Goal: Transaction & Acquisition: Book appointment/travel/reservation

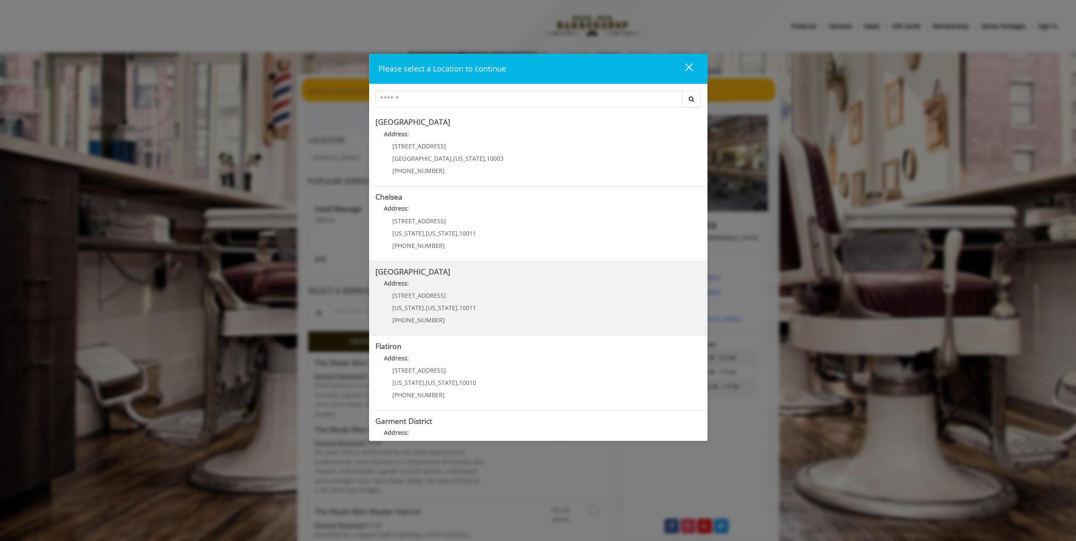
click at [553, 305] on Street "Chelsea 15th Street Address: 267 W 15th St New York , New York , 10011 (646) 85…" at bounding box center [537, 299] width 325 height 62
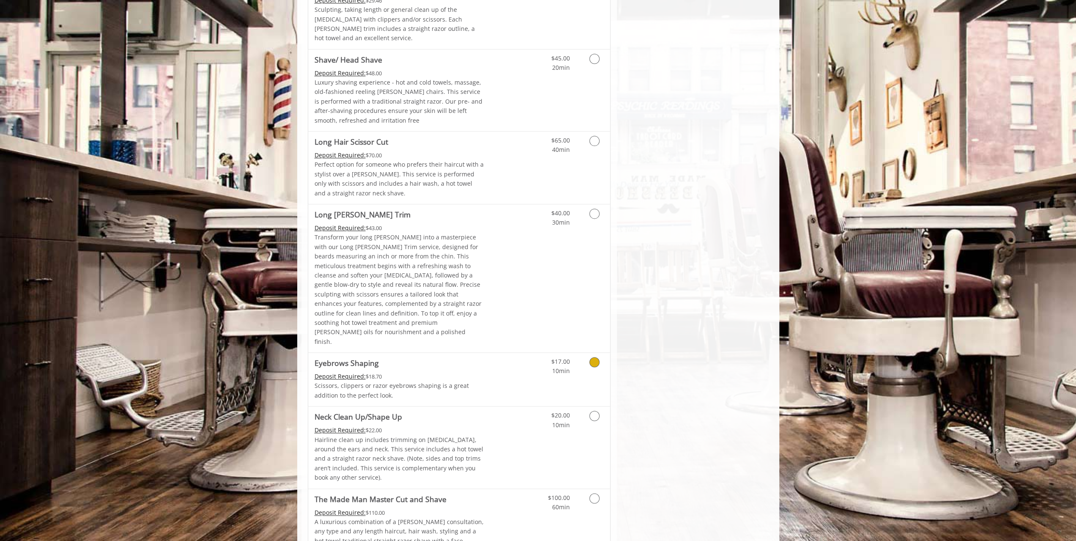
scroll to position [1037, 0]
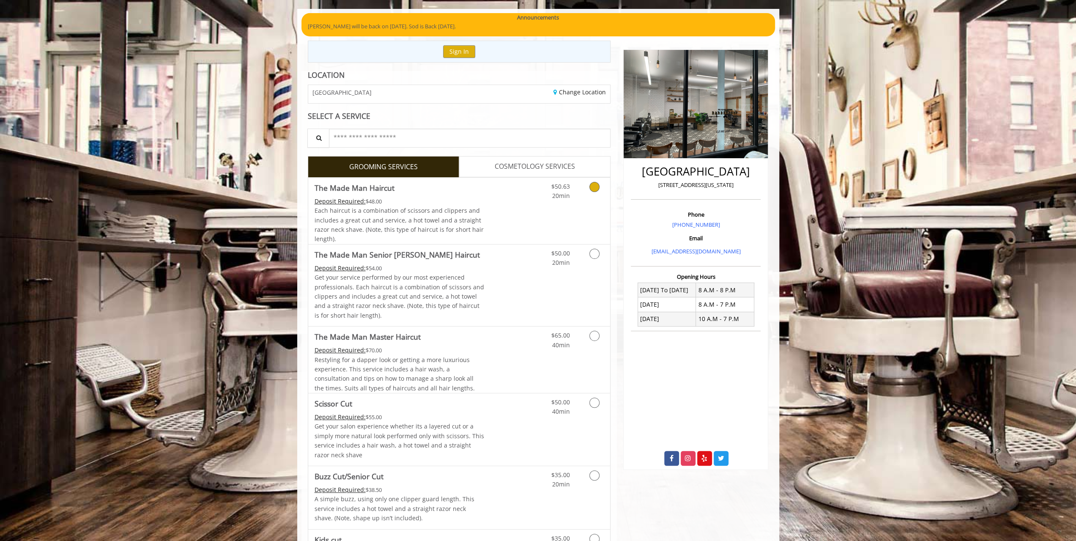
click at [537, 218] on div "$50.63 20min" at bounding box center [572, 211] width 76 height 66
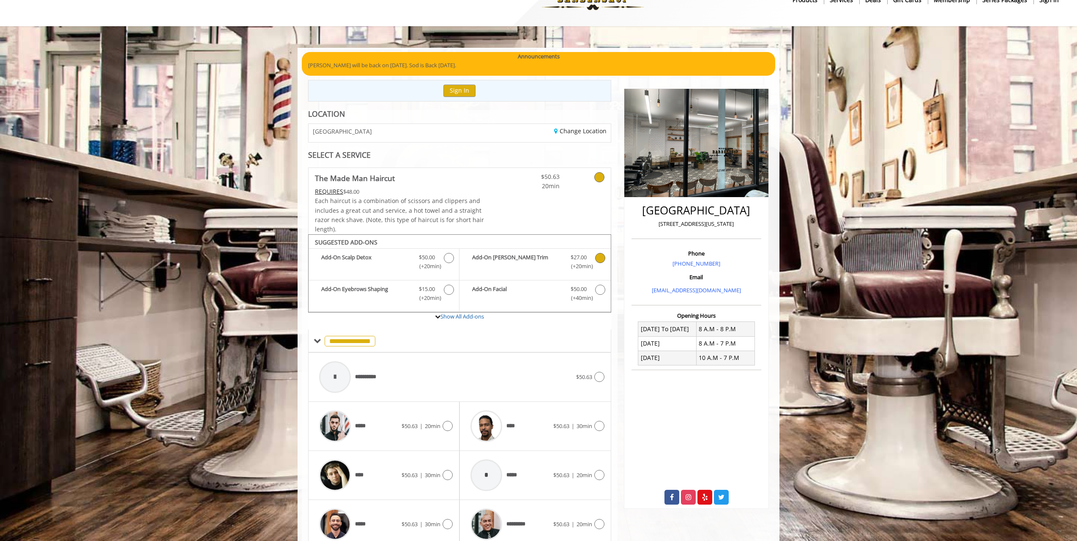
scroll to position [61, 0]
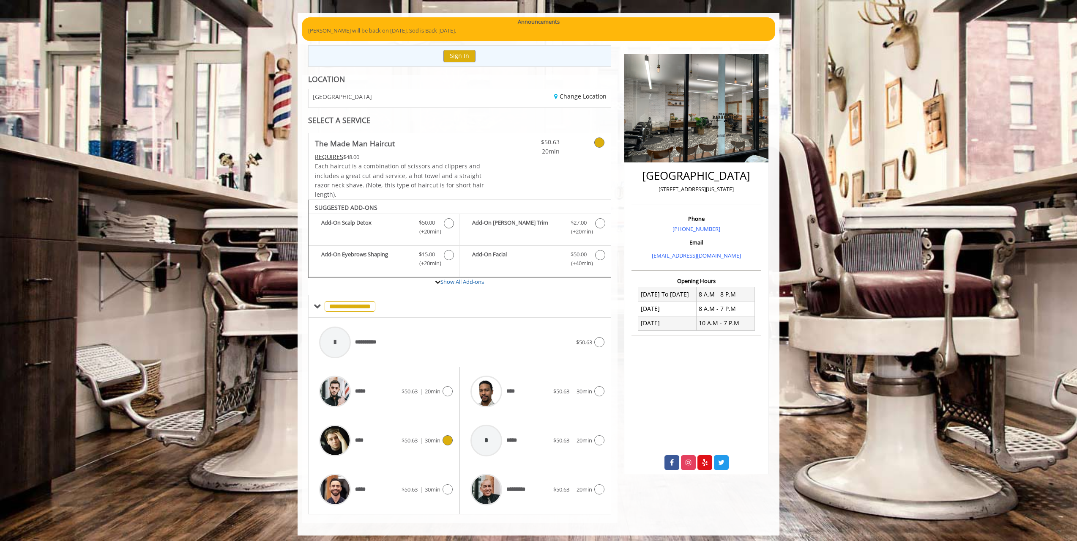
click at [372, 442] on div "****" at bounding box center [358, 440] width 87 height 40
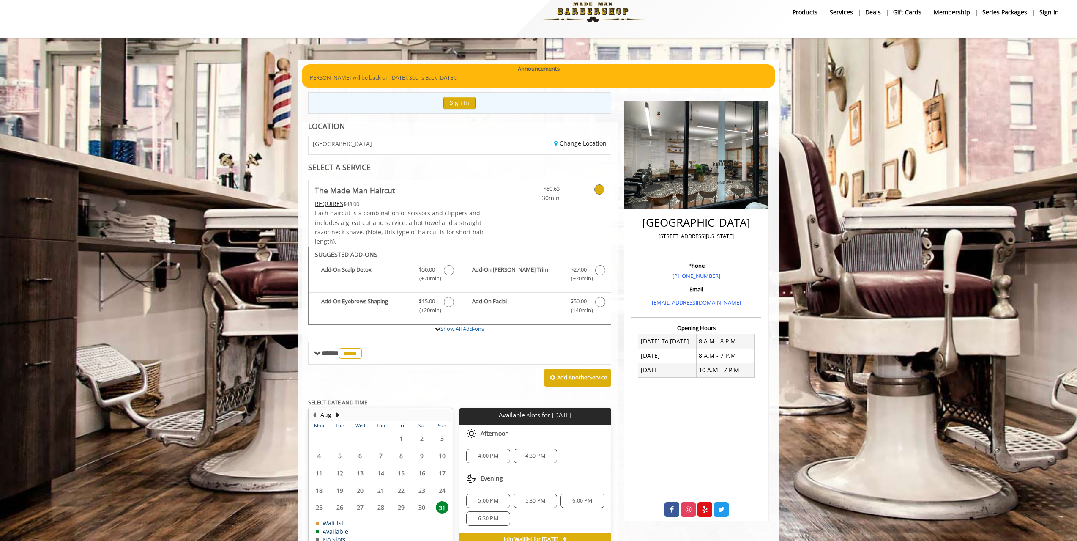
scroll to position [57, 0]
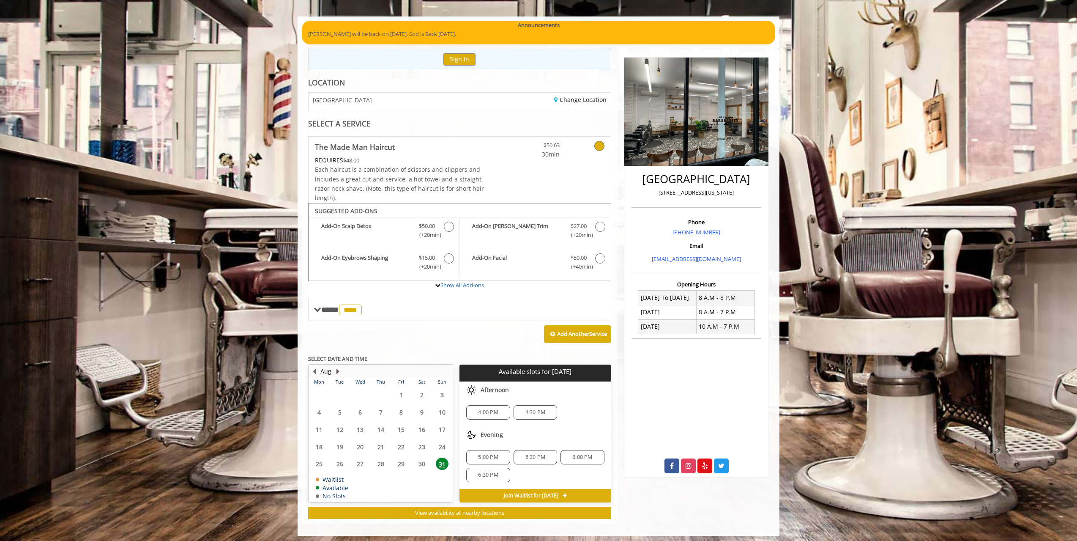
click at [339, 372] on button "Next Month" at bounding box center [337, 370] width 7 height 9
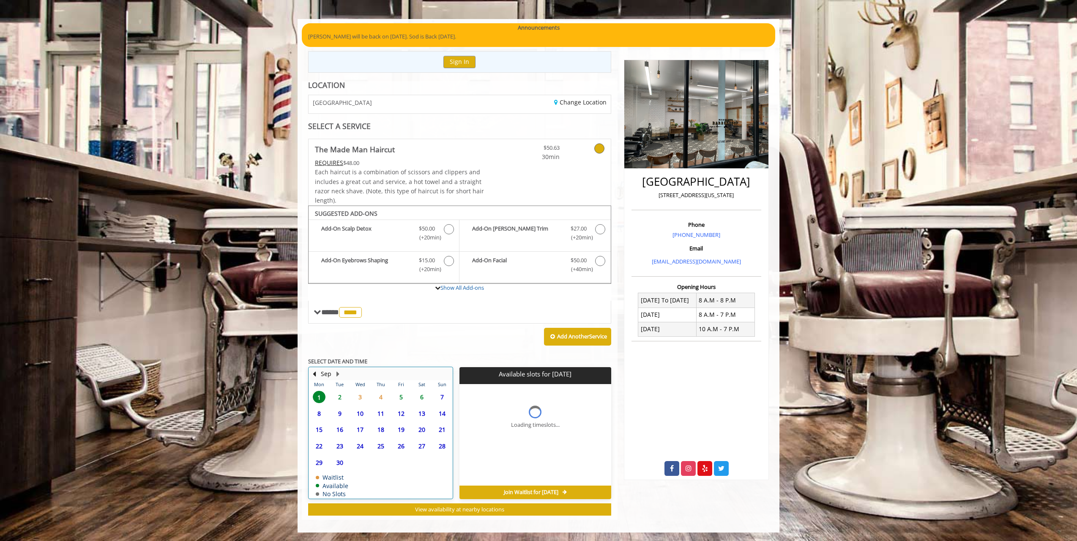
scroll to position [52, 0]
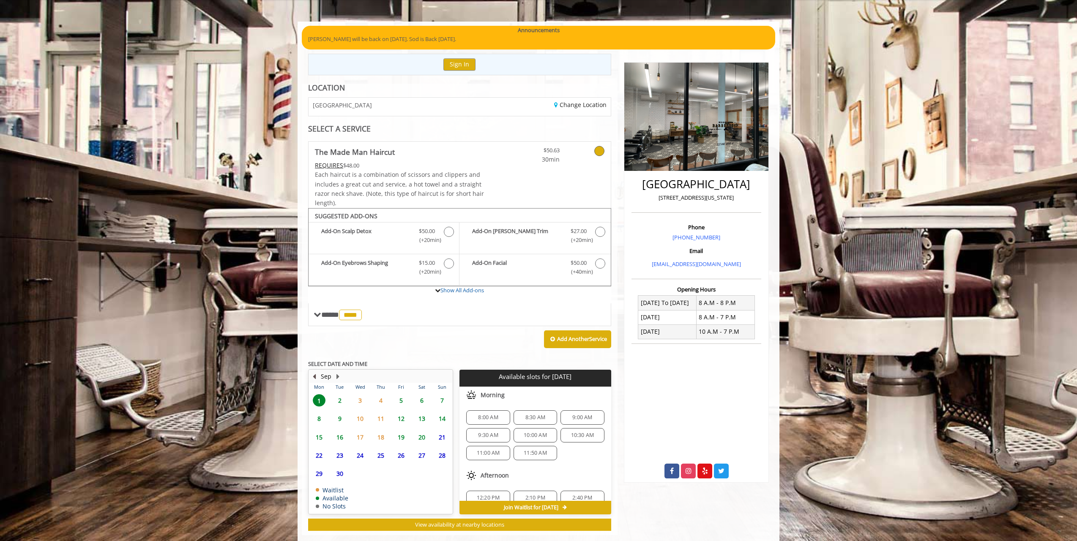
click at [314, 374] on button "Previous Month" at bounding box center [314, 376] width 7 height 9
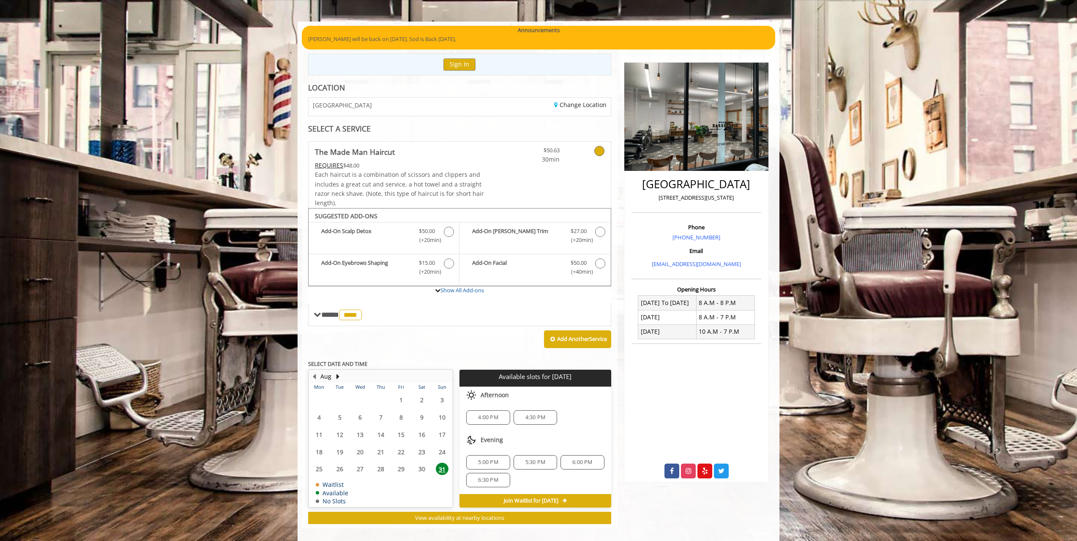
scroll to position [57, 0]
